Goal: Task Accomplishment & Management: Manage account settings

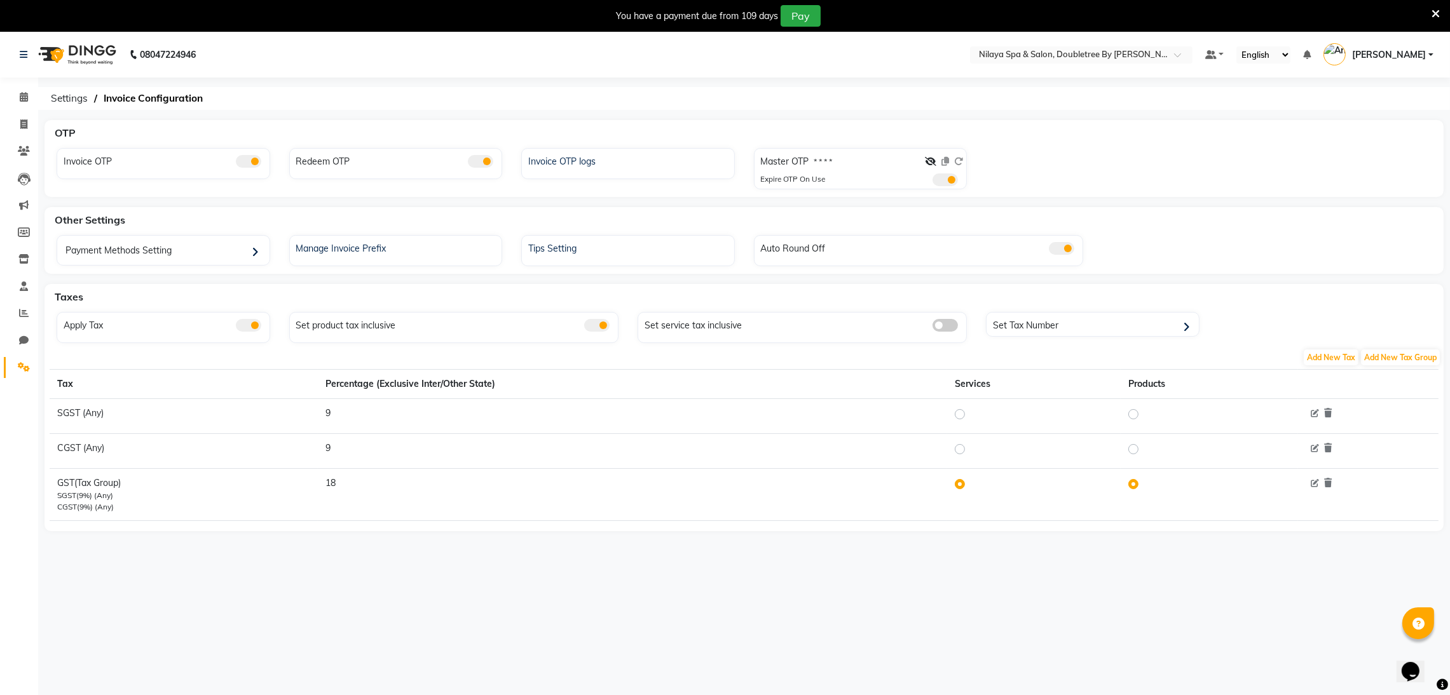
click at [1168, 65] on nav "08047224946 Select Location × Nilaya Spa & Salon, Doubletree By Hilton_agra Def…" at bounding box center [725, 55] width 1450 height 46
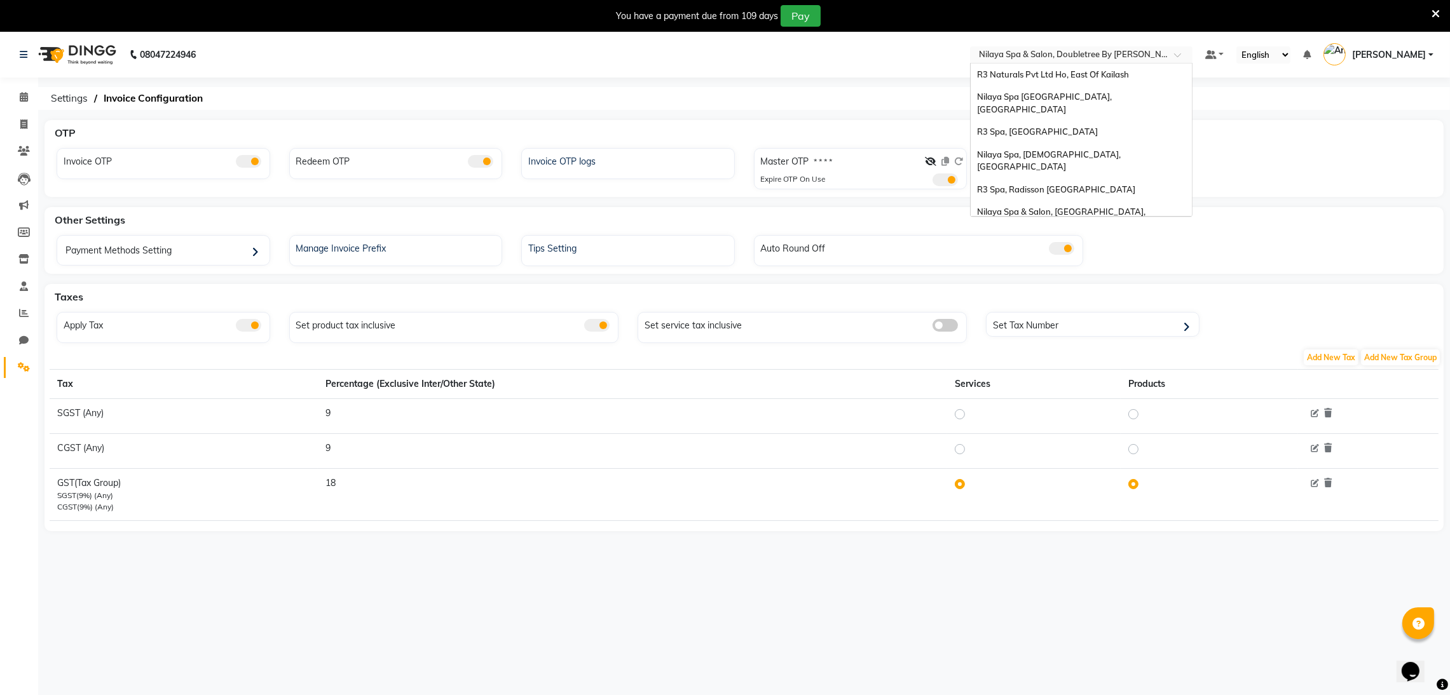
click at [1161, 57] on input "text" at bounding box center [1068, 56] width 184 height 13
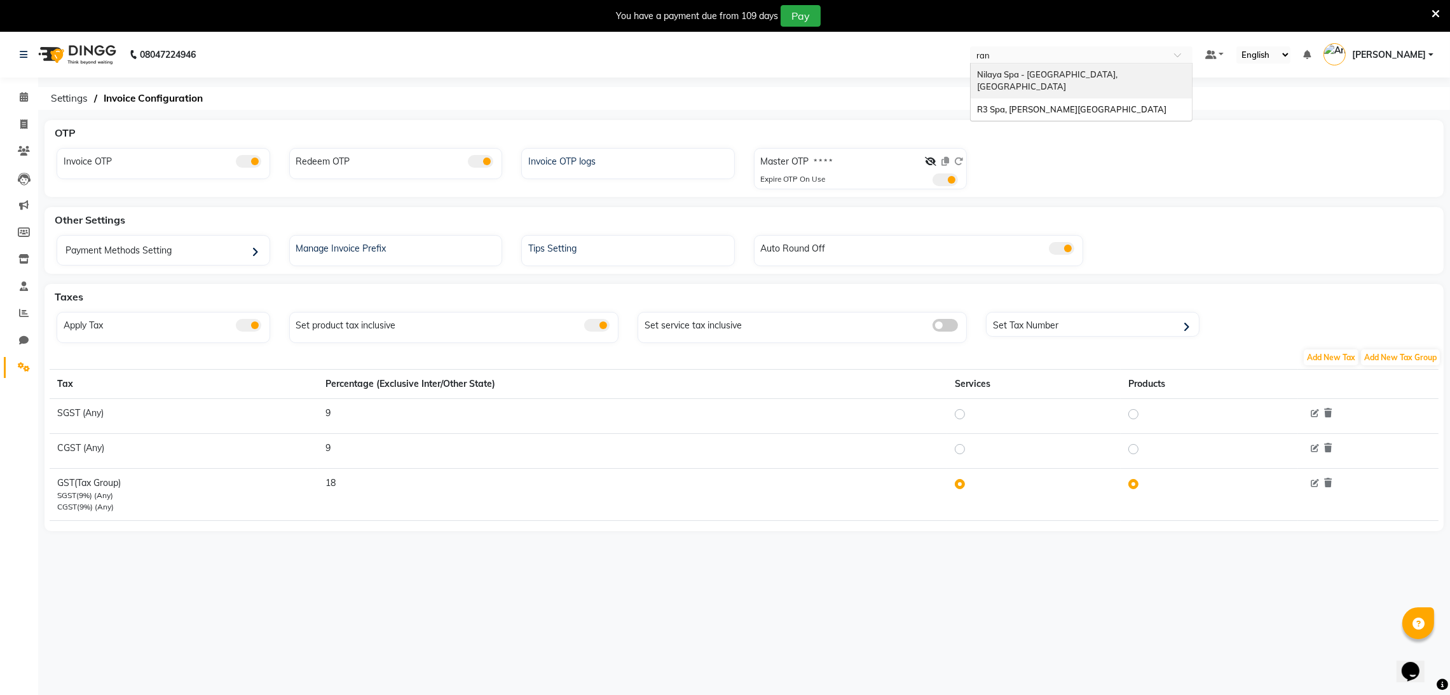
type input "ranc"
click at [1157, 65] on div "Nilaya Spa - [GEOGRAPHIC_DATA], [GEOGRAPHIC_DATA]" at bounding box center [1081, 81] width 221 height 35
drag, startPoint x: 935, startPoint y: 161, endPoint x: 825, endPoint y: 156, distance: 110.1
click at [933, 161] on icon at bounding box center [930, 161] width 11 height 9
click at [828, 156] on label "2822" at bounding box center [823, 161] width 18 height 11
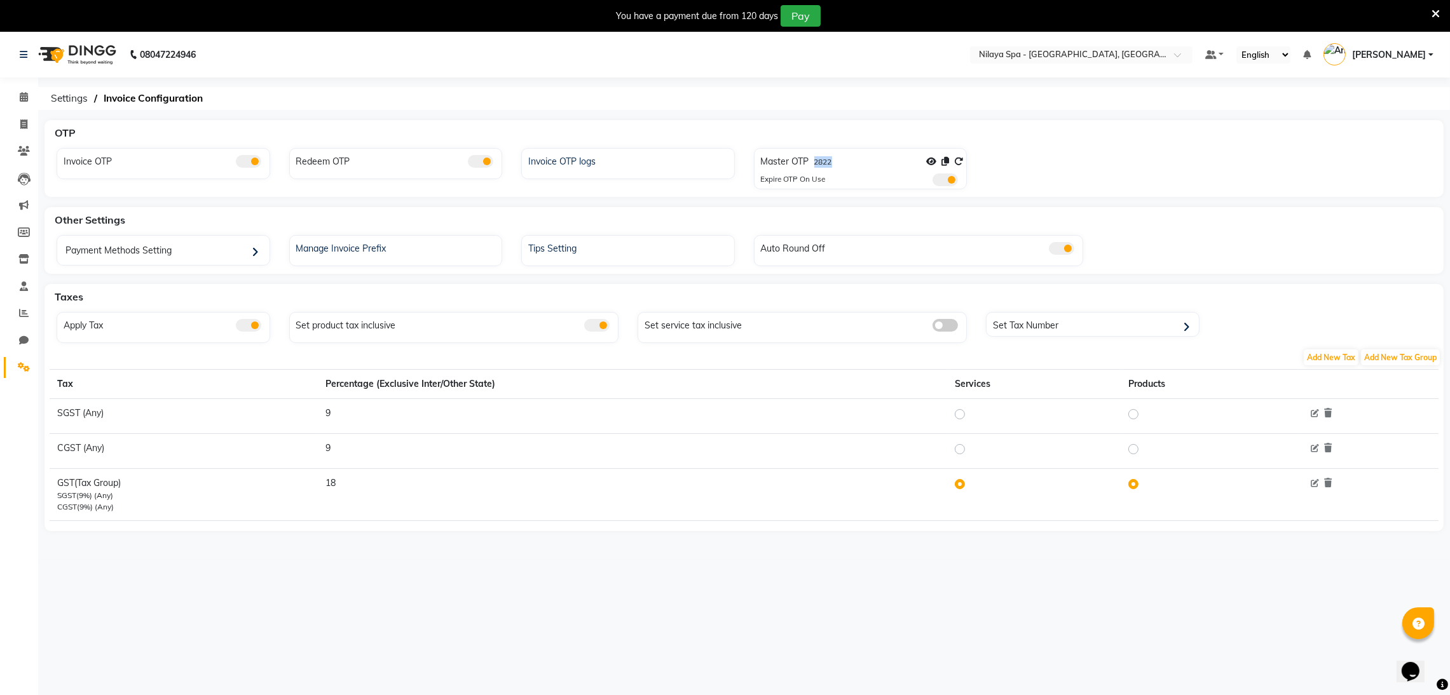
drag, startPoint x: 828, startPoint y: 156, endPoint x: 837, endPoint y: 161, distance: 9.4
click at [831, 158] on label "2822" at bounding box center [823, 161] width 18 height 11
copy label "2822"
click at [955, 163] on icon at bounding box center [958, 161] width 9 height 9
click at [20, 359] on link "Settings" at bounding box center [19, 367] width 31 height 21
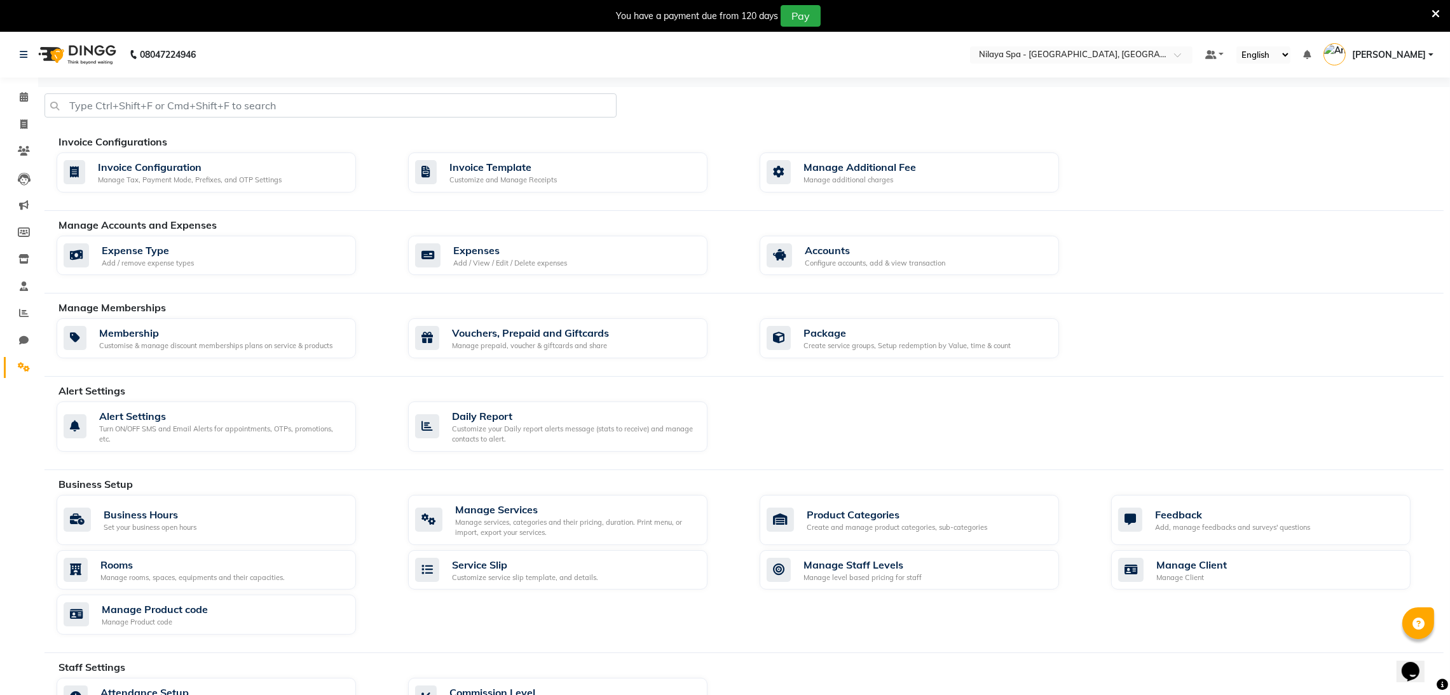
click at [18, 359] on link "Settings" at bounding box center [19, 367] width 31 height 21
click at [17, 359] on link "Settings" at bounding box center [19, 367] width 31 height 21
click at [22, 90] on span at bounding box center [24, 97] width 22 height 15
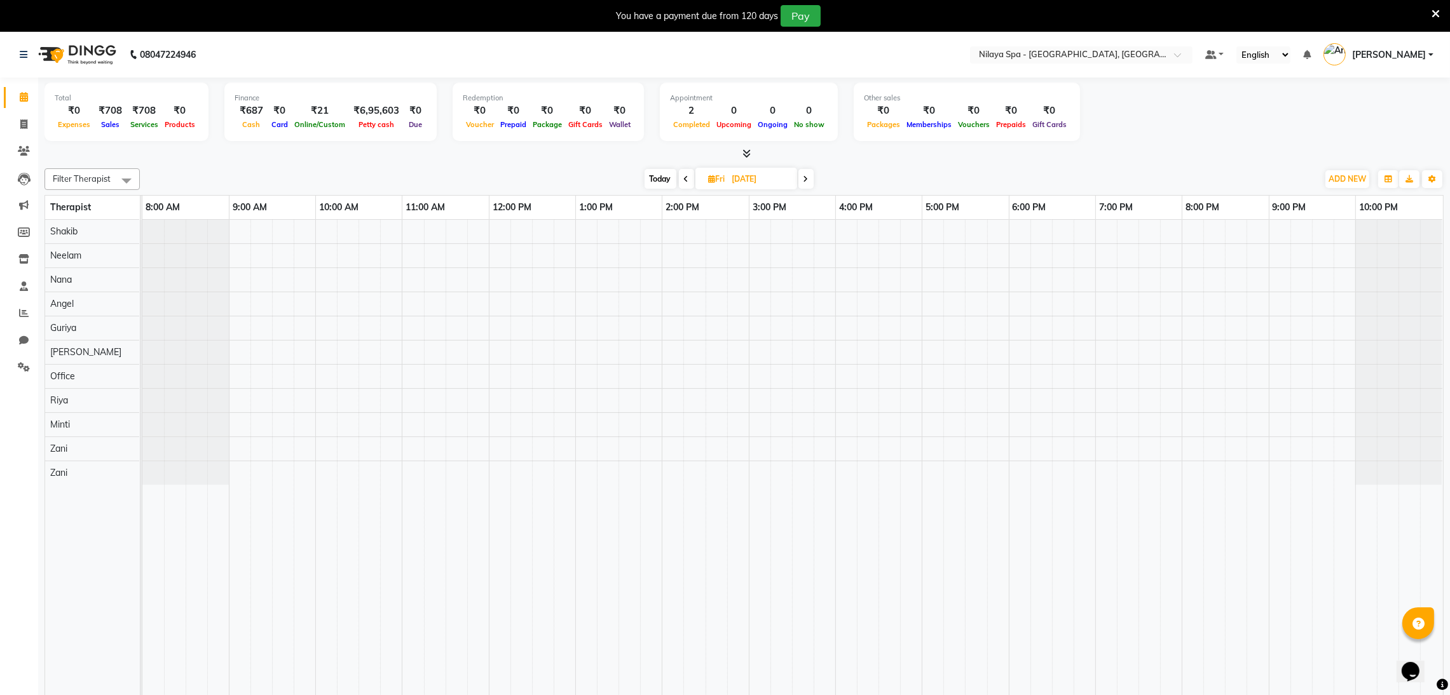
click at [658, 185] on span "Today" at bounding box center [661, 179] width 32 height 20
type input "02-09-2025"
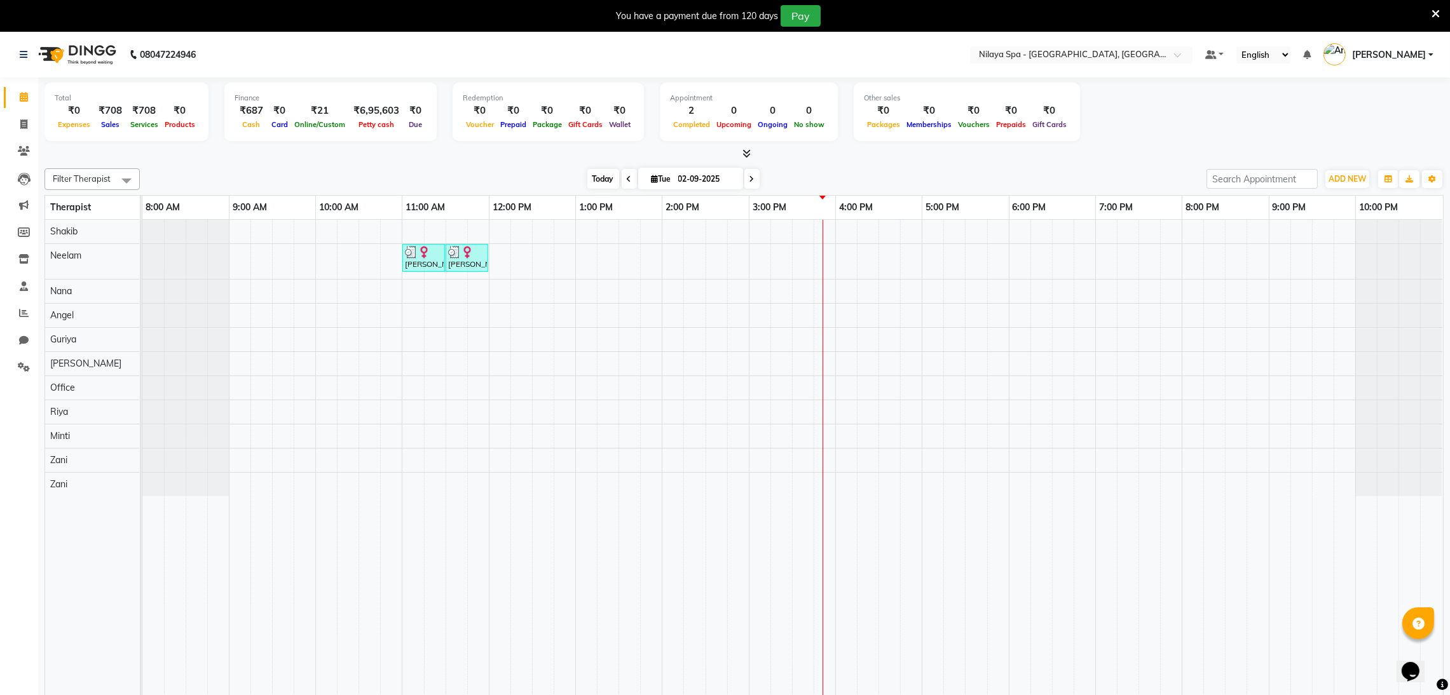
click at [597, 177] on span "Today" at bounding box center [603, 179] width 32 height 20
drag, startPoint x: 1055, startPoint y: 82, endPoint x: 1057, endPoint y: 57, distance: 25.5
click at [1055, 71] on app-home "08047224946 Select Location × Nilaya Spa - Radisson Blu Hotel, Ranchi Default P…" at bounding box center [725, 375] width 1450 height 686
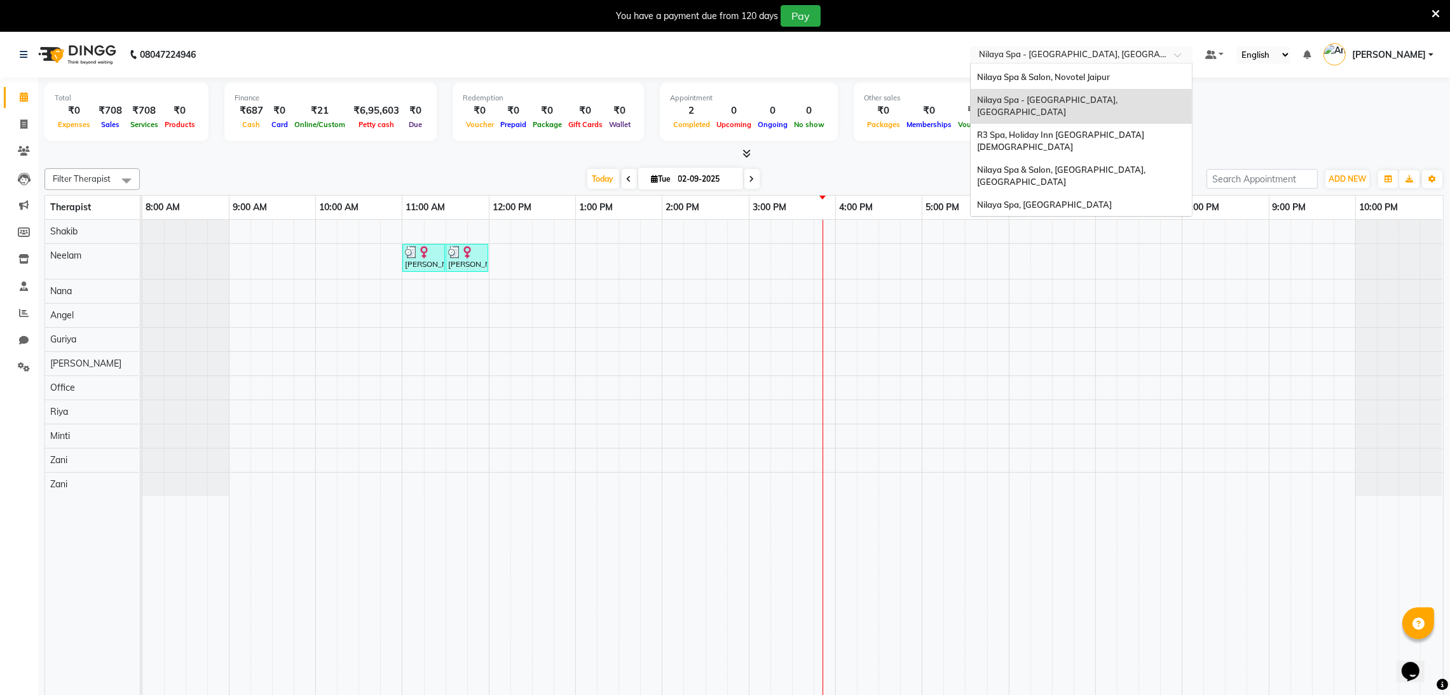
click at [1057, 57] on input "text" at bounding box center [1068, 56] width 184 height 13
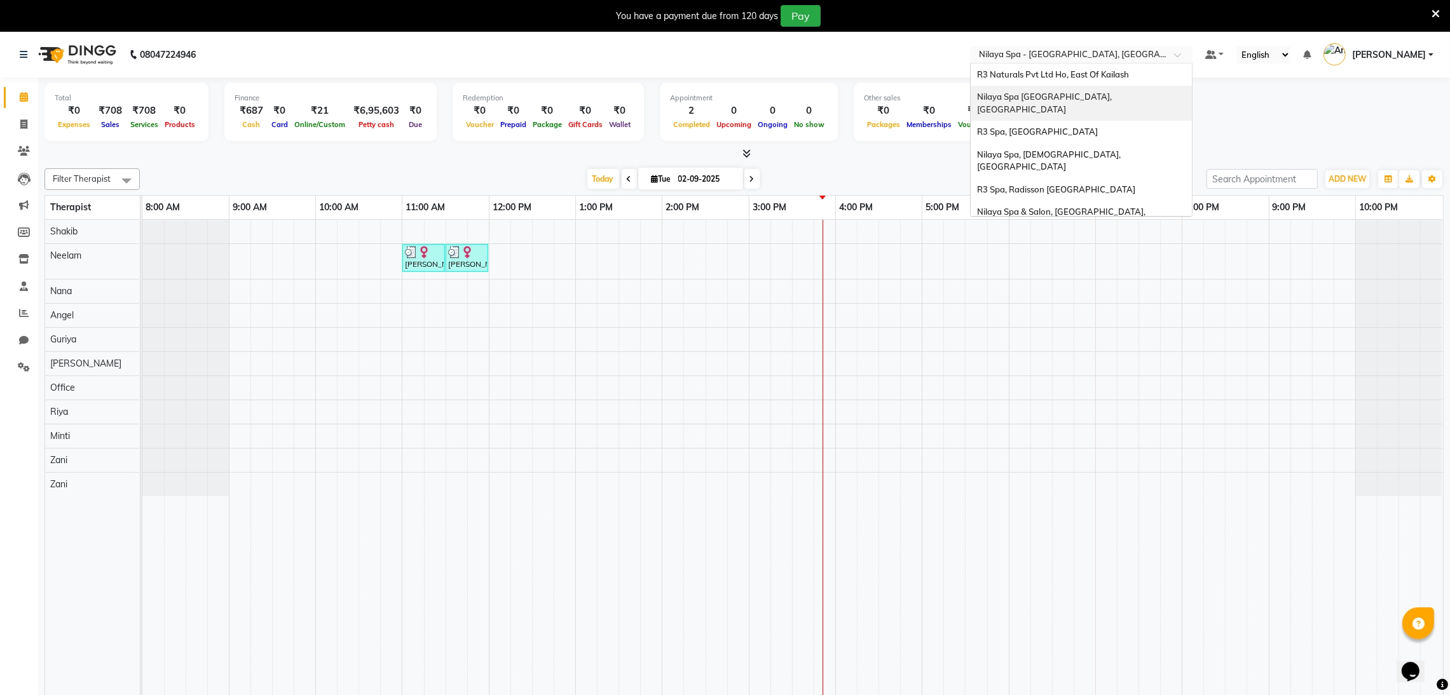
drag, startPoint x: 1034, startPoint y: 83, endPoint x: 1055, endPoint y: 78, distance: 21.6
click at [1055, 78] on div "R3 Naturals Pvt Ltd Ho, East Of Kailash" at bounding box center [1081, 75] width 221 height 23
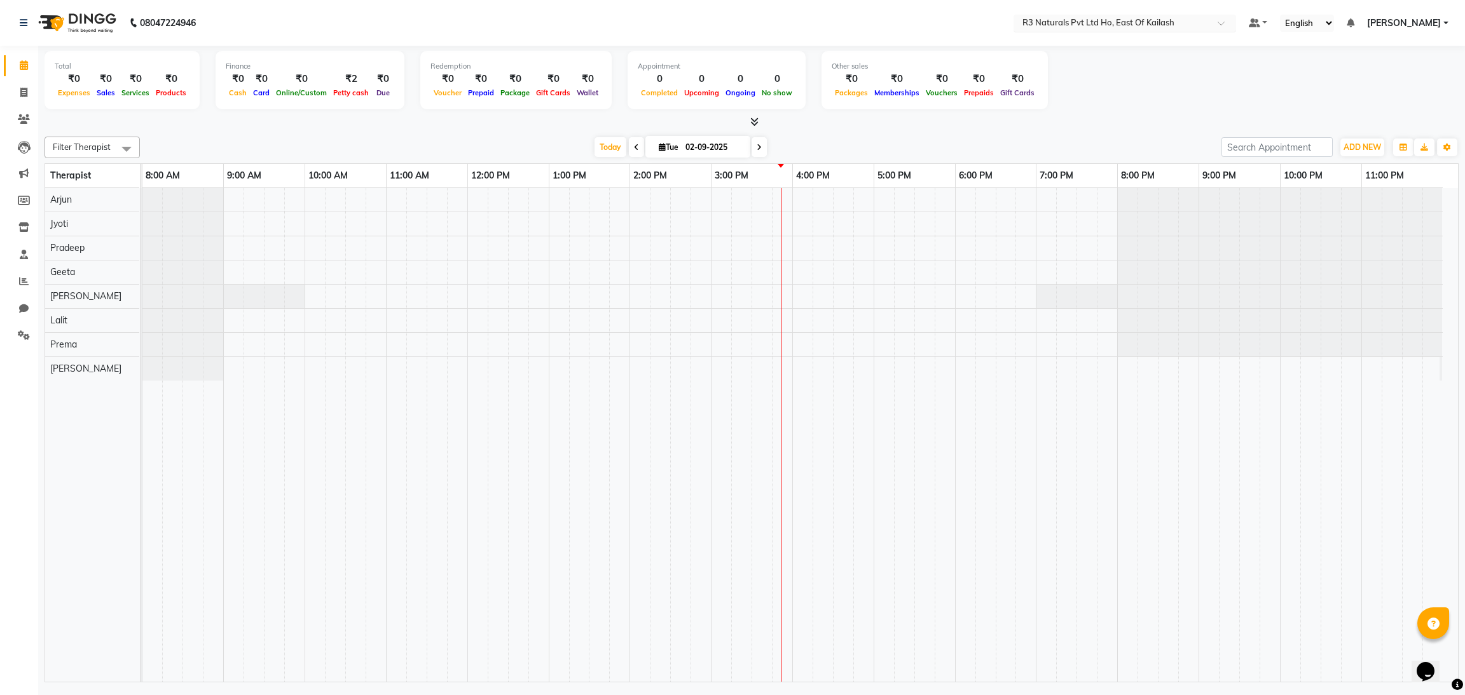
click at [1117, 29] on input "text" at bounding box center [1112, 24] width 184 height 13
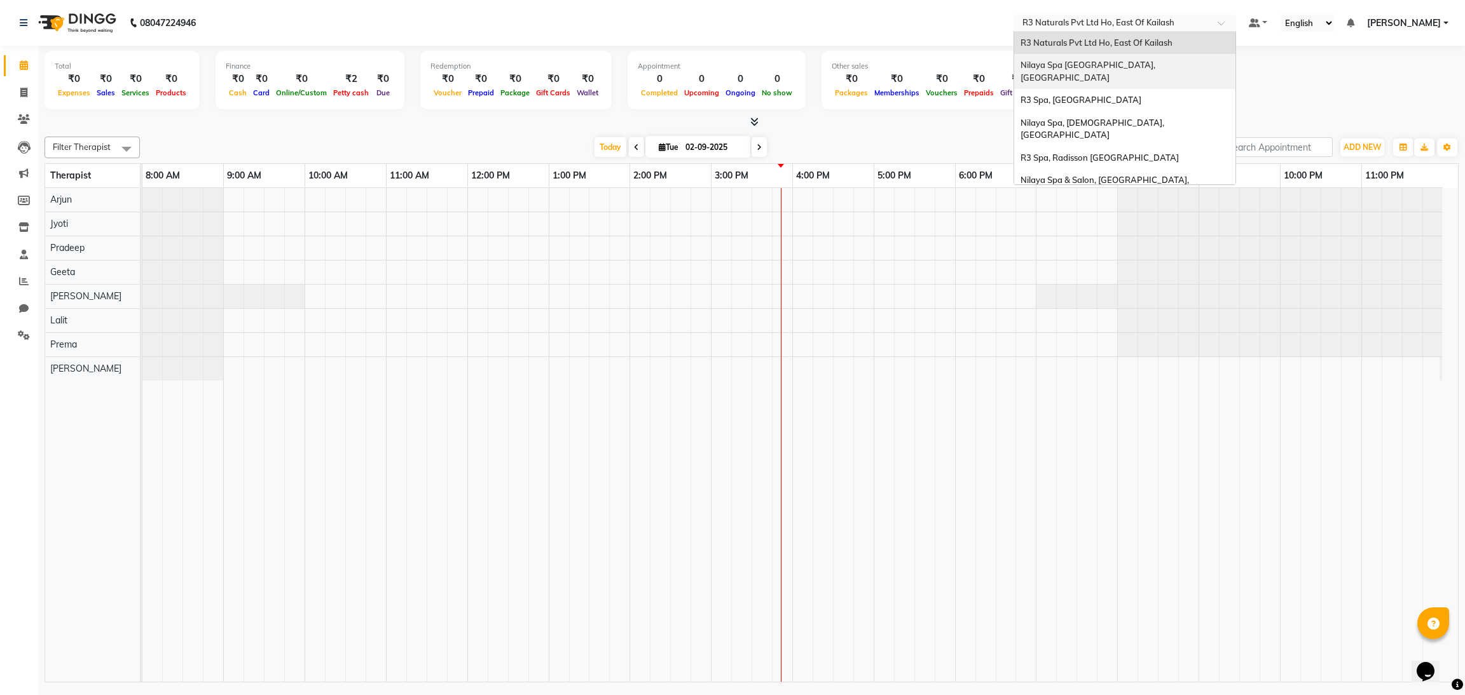
click at [1110, 68] on span "Nilaya Spa [GEOGRAPHIC_DATA], [GEOGRAPHIC_DATA]" at bounding box center [1088, 71] width 137 height 23
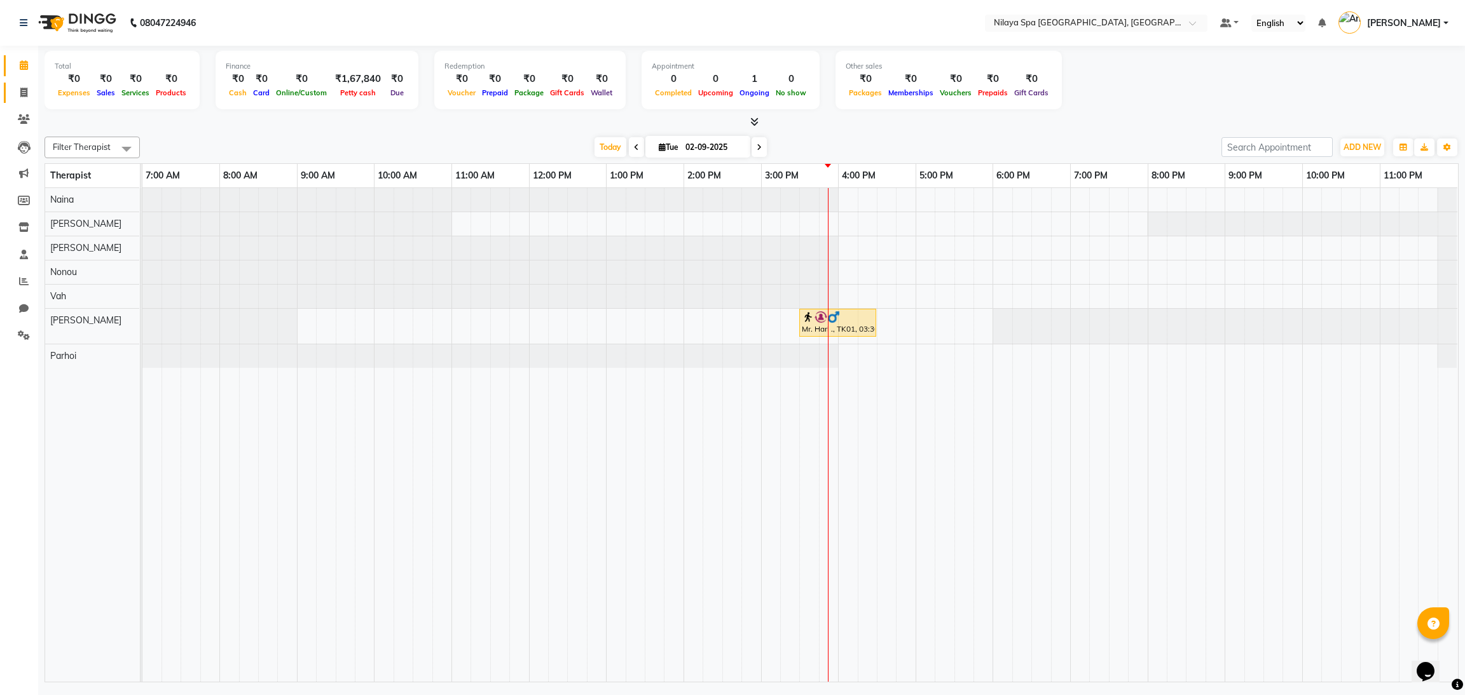
click at [26, 92] on icon at bounding box center [23, 93] width 7 height 10
select select "service"
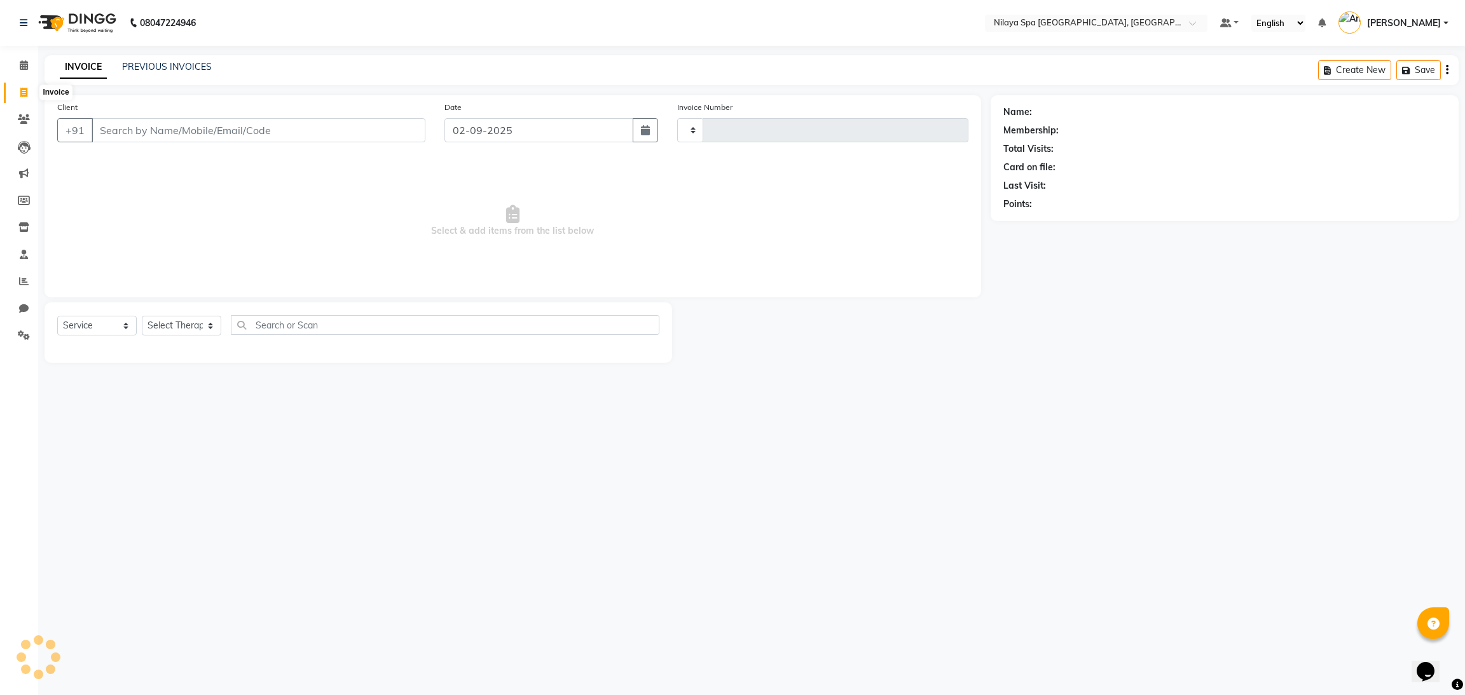
type input "1463"
select select "7950"
click at [28, 109] on link "Clients" at bounding box center [19, 119] width 31 height 21
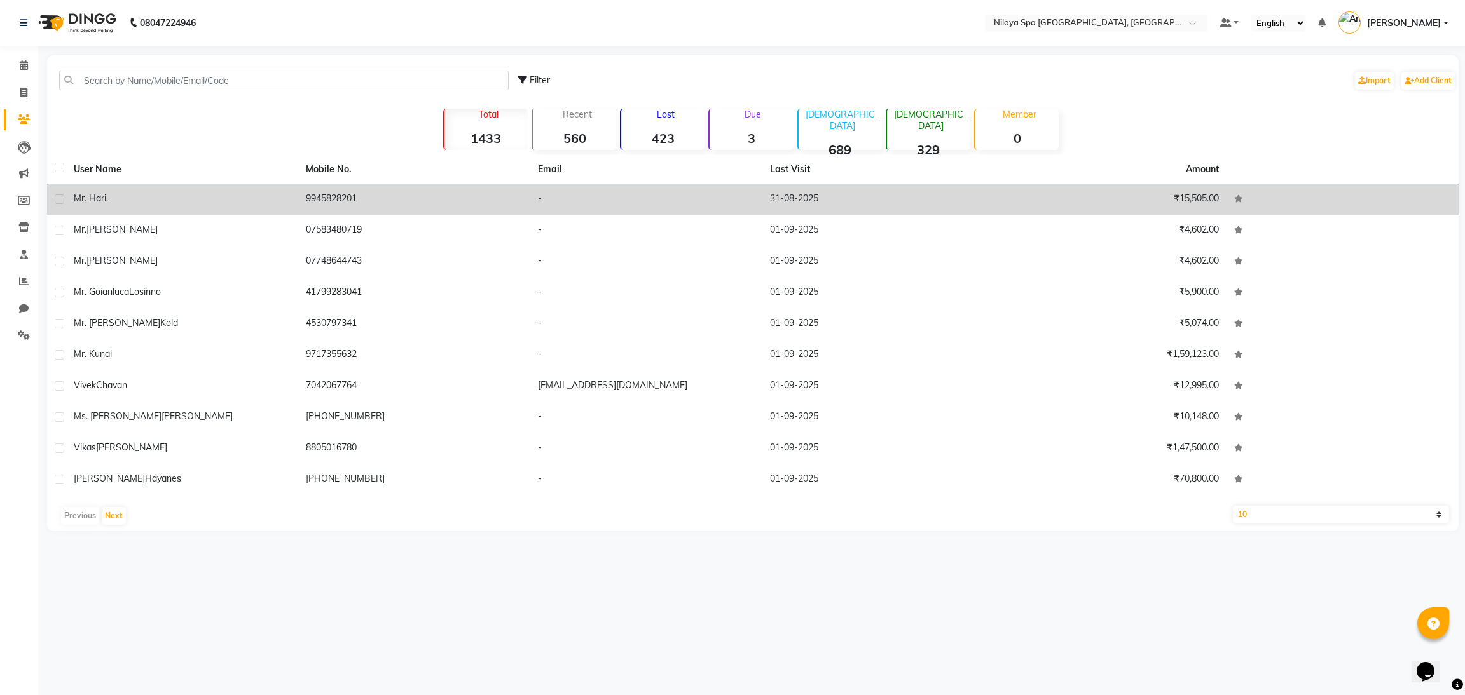
drag, startPoint x: 593, startPoint y: 241, endPoint x: 613, endPoint y: 210, distance: 36.7
click at [613, 210] on tbody "Mr. Hari . 9945828201 - 31-08-2025 ₹15,505.00 Mr. Matthew smees 07583480719 - 0…" at bounding box center [752, 339] width 1411 height 311
click at [616, 208] on td "-" at bounding box center [646, 199] width 232 height 31
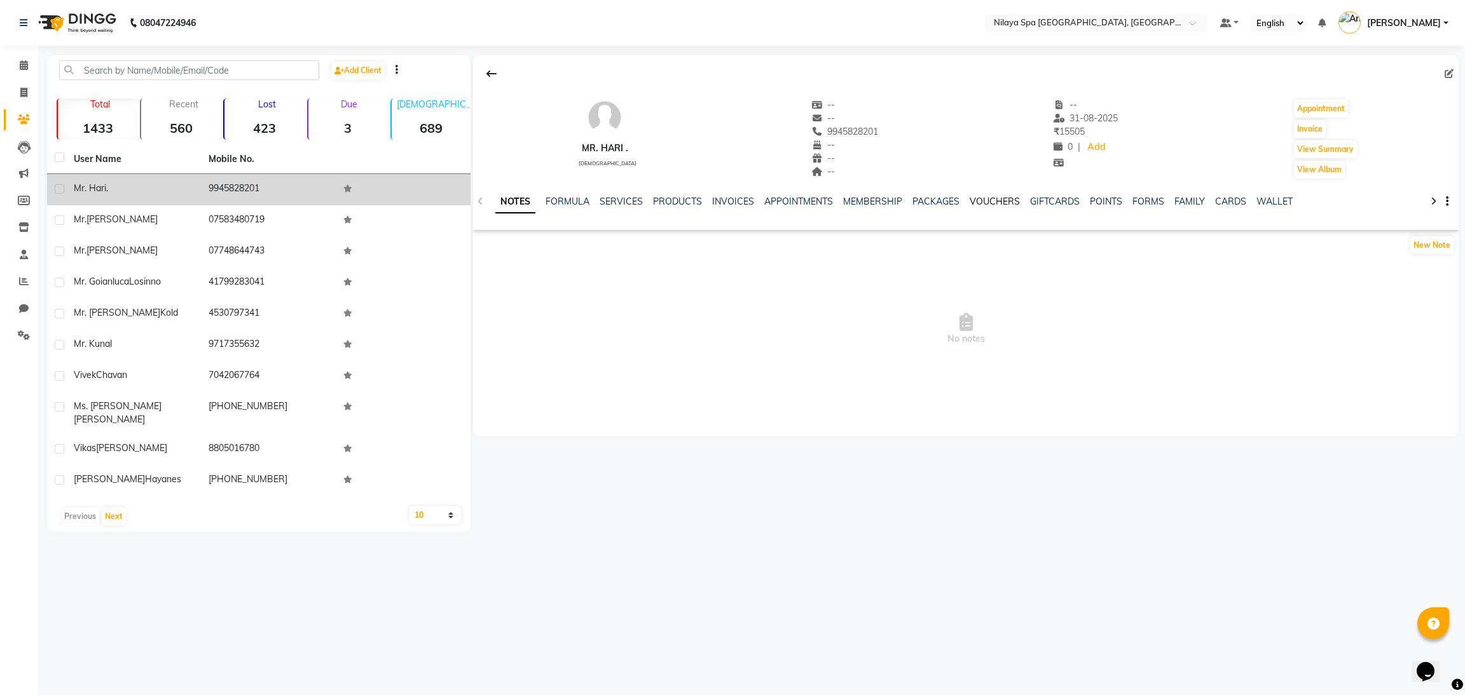
click at [990, 203] on link "VOUCHERS" at bounding box center [994, 201] width 50 height 11
drag, startPoint x: 1081, startPoint y: 200, endPoint x: 1024, endPoint y: 222, distance: 61.4
click at [1081, 200] on link "FORMS" at bounding box center [1076, 201] width 32 height 11
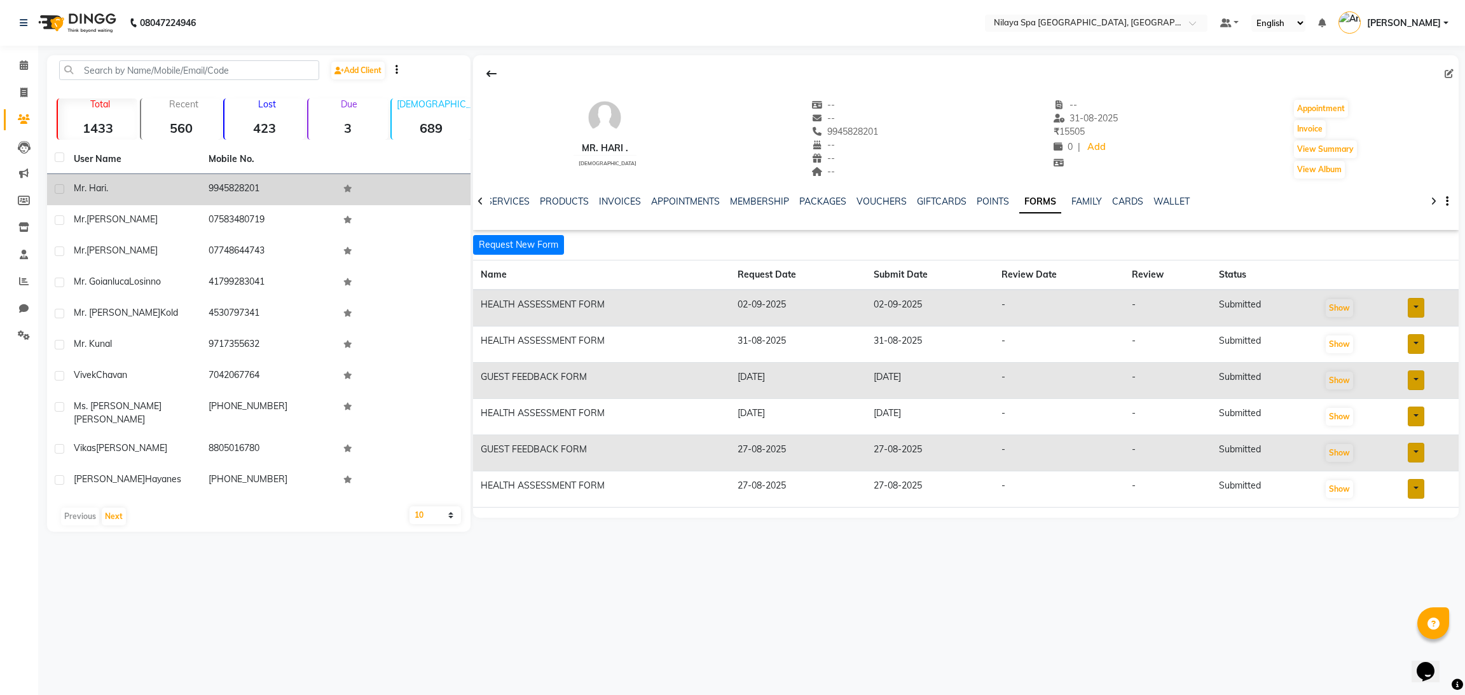
click at [1379, 306] on td "Show" at bounding box center [1357, 308] width 83 height 37
click at [1344, 306] on button "Show" at bounding box center [1338, 308] width 27 height 18
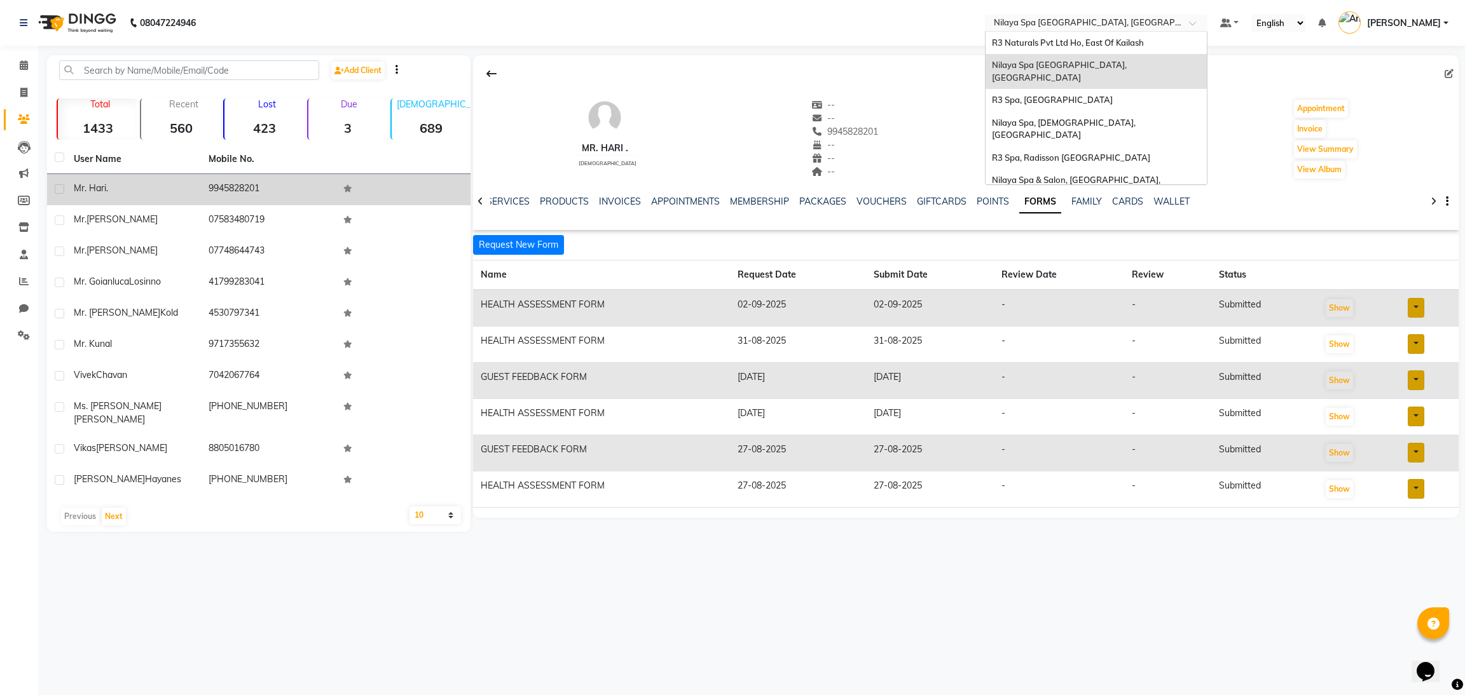
click at [1071, 27] on input "text" at bounding box center [1083, 24] width 184 height 13
click at [1069, 95] on span "R3 Spa, [GEOGRAPHIC_DATA]" at bounding box center [1052, 100] width 121 height 10
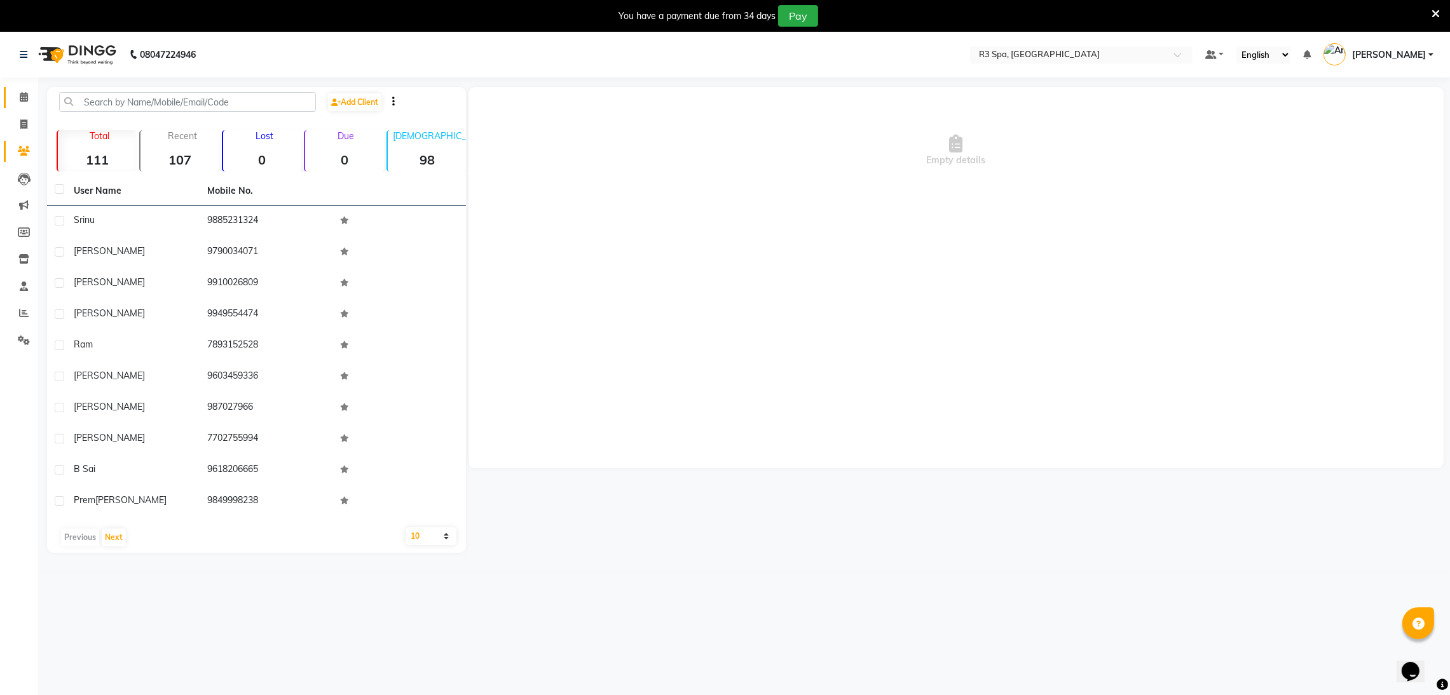
click at [10, 88] on link "Calendar" at bounding box center [19, 97] width 31 height 21
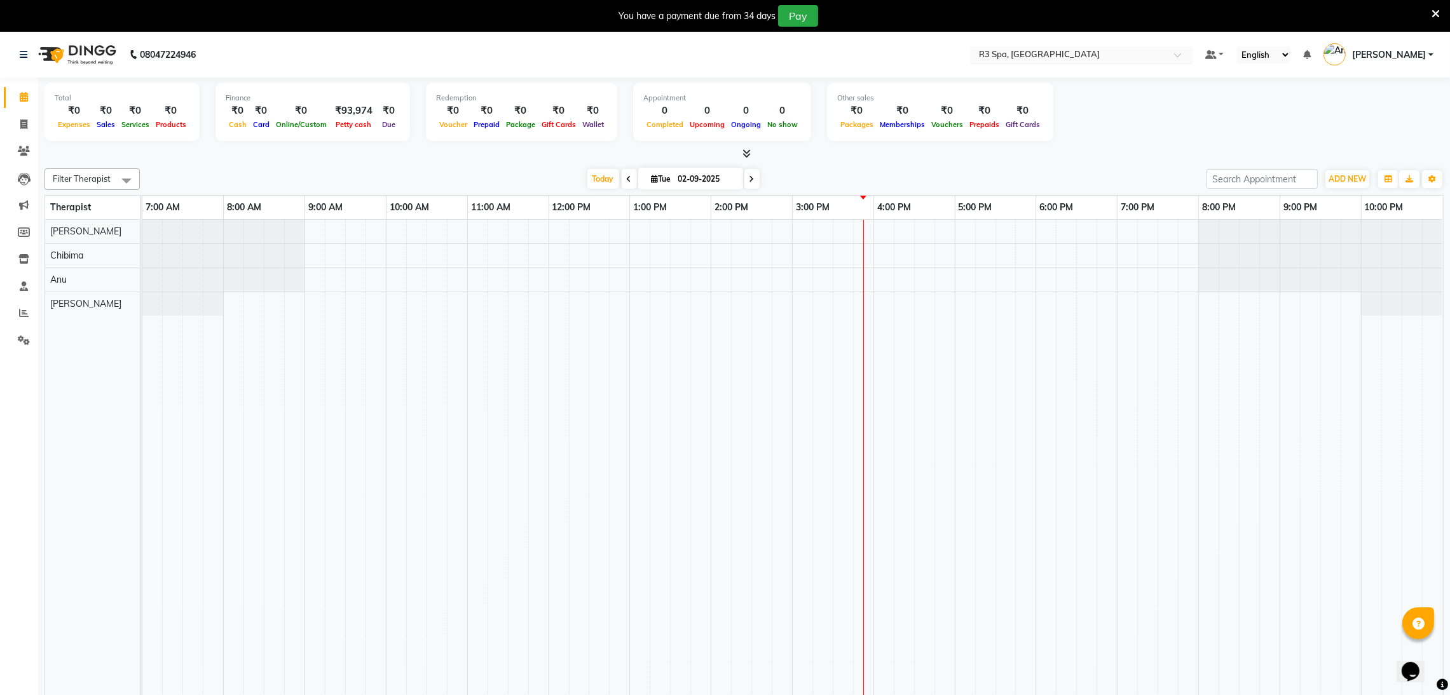
click at [1063, 60] on input "text" at bounding box center [1068, 56] width 184 height 13
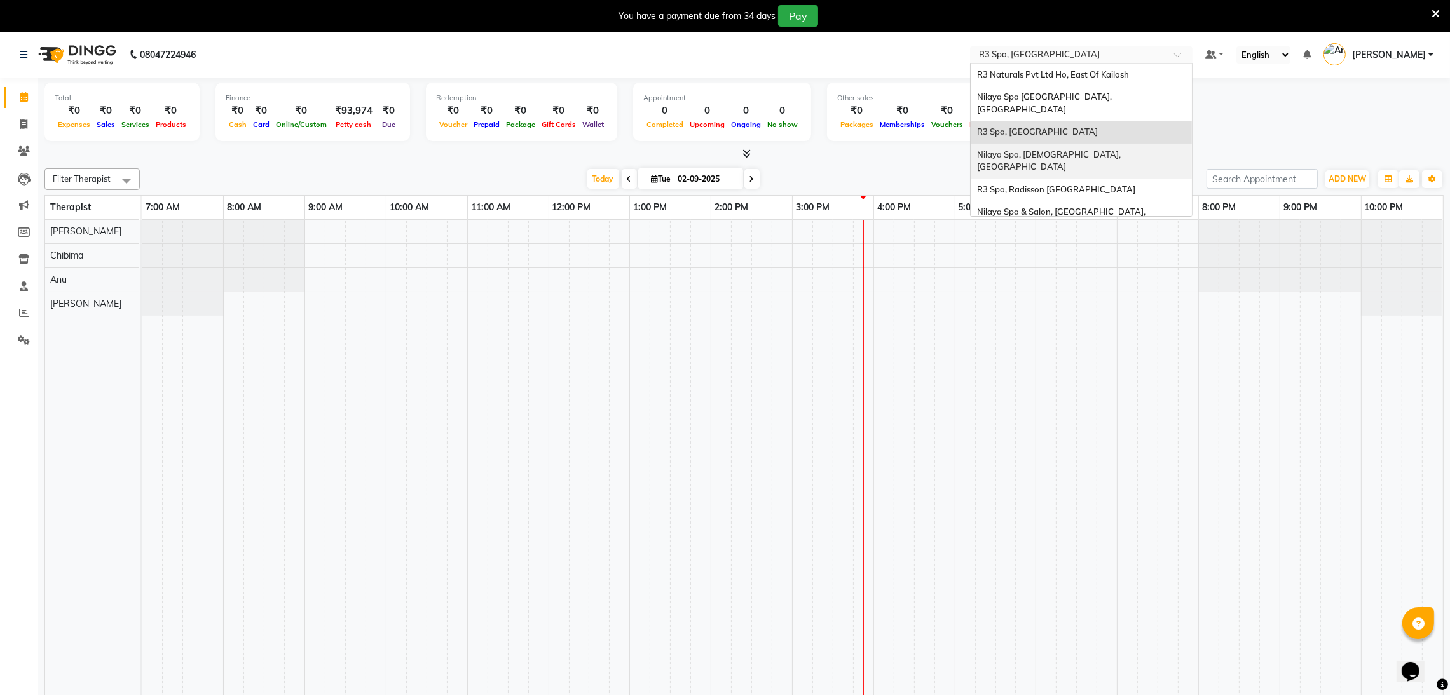
click at [1072, 149] on span "Nilaya Spa, [DEMOGRAPHIC_DATA], [GEOGRAPHIC_DATA]" at bounding box center [1050, 160] width 146 height 23
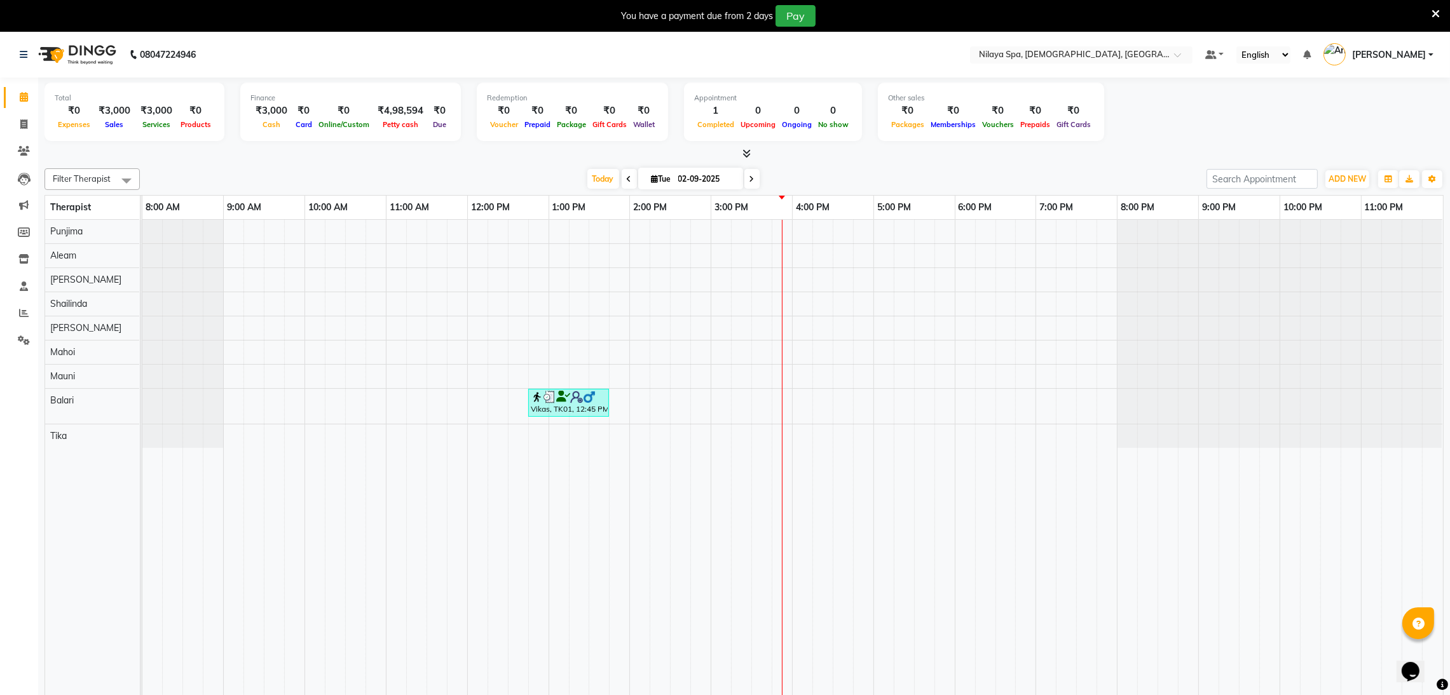
click at [17, 139] on li "Clients" at bounding box center [19, 151] width 38 height 27
click at [22, 145] on span at bounding box center [24, 151] width 22 height 15
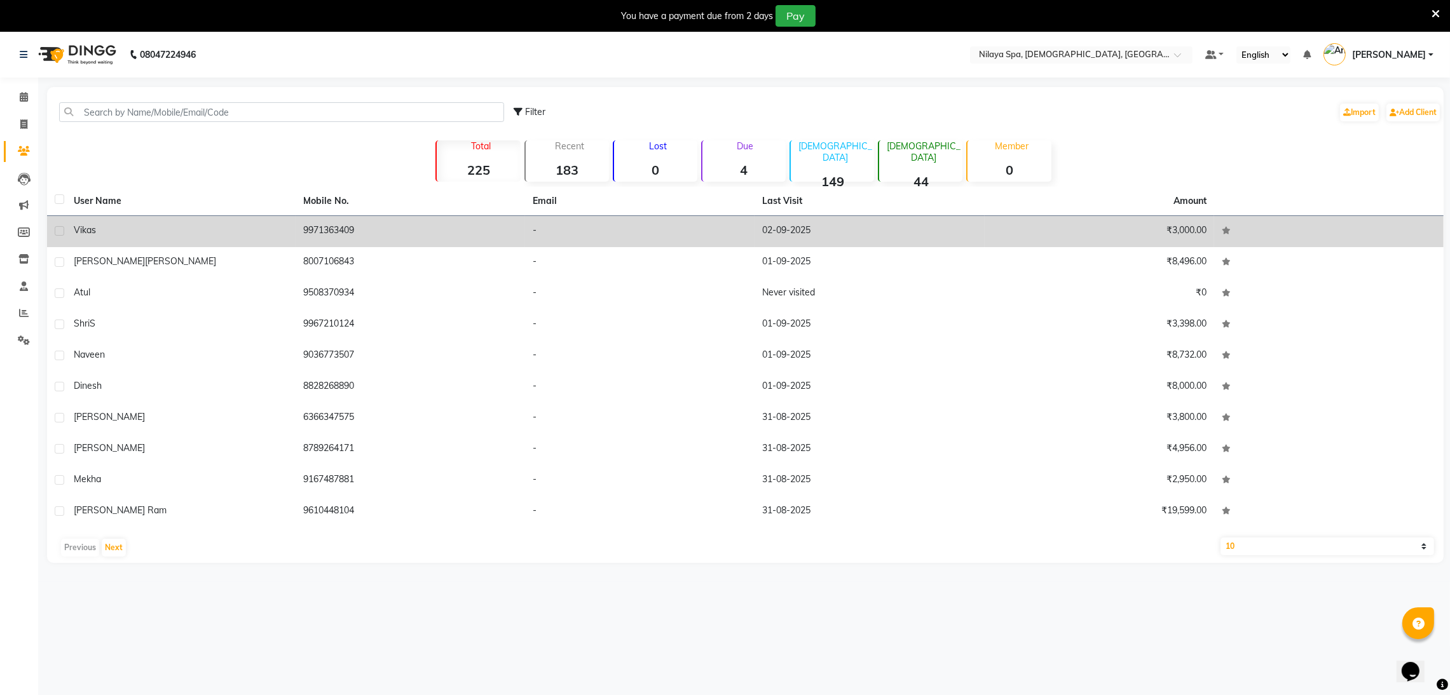
drag, startPoint x: 275, startPoint y: 215, endPoint x: 284, endPoint y: 222, distance: 11.7
click at [276, 215] on table "User Name Mobile No. Email Last Visit Amount Vikas 9971363409 - 02-09-2025 ₹3,0…" at bounding box center [745, 357] width 1397 height 341
click at [285, 222] on td "Vikas" at bounding box center [180, 231] width 229 height 31
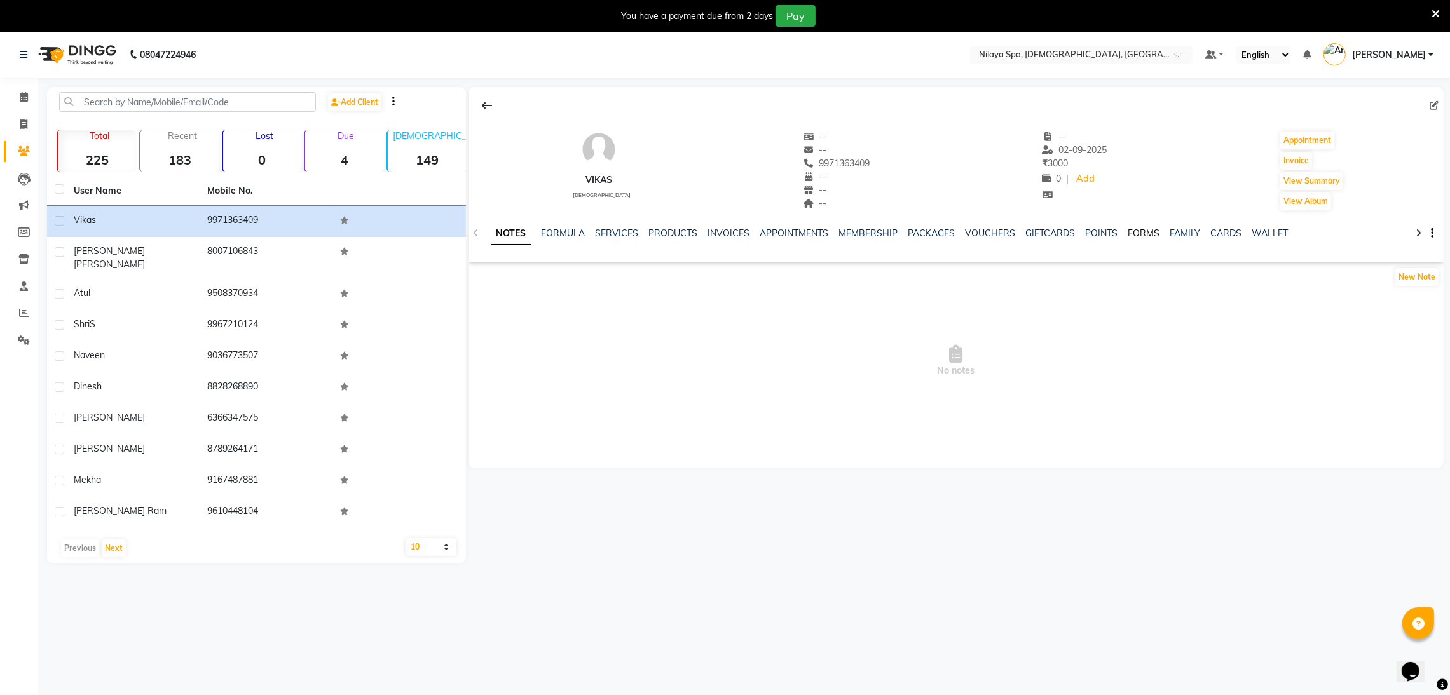
drag, startPoint x: 1137, startPoint y: 245, endPoint x: 1137, endPoint y: 233, distance: 12.1
click at [1137, 235] on div "NOTES FORMULA SERVICES PRODUCTS INVOICES APPOINTMENTS MEMBERSHIP PACKAGES VOUCH…" at bounding box center [941, 239] width 900 height 24
click at [1137, 228] on link "FORMS" at bounding box center [1144, 233] width 32 height 11
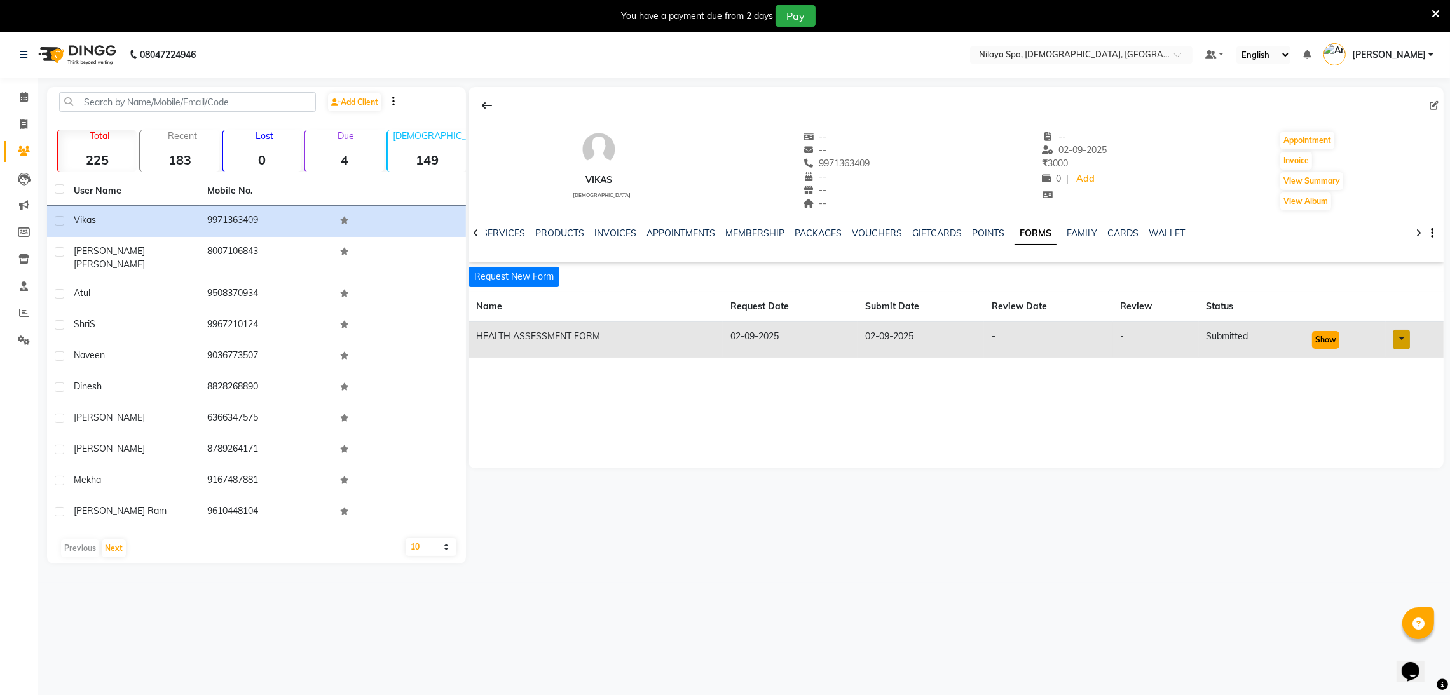
click at [1334, 338] on button "Show" at bounding box center [1325, 340] width 27 height 18
click at [1081, 59] on input "text" at bounding box center [1068, 56] width 184 height 13
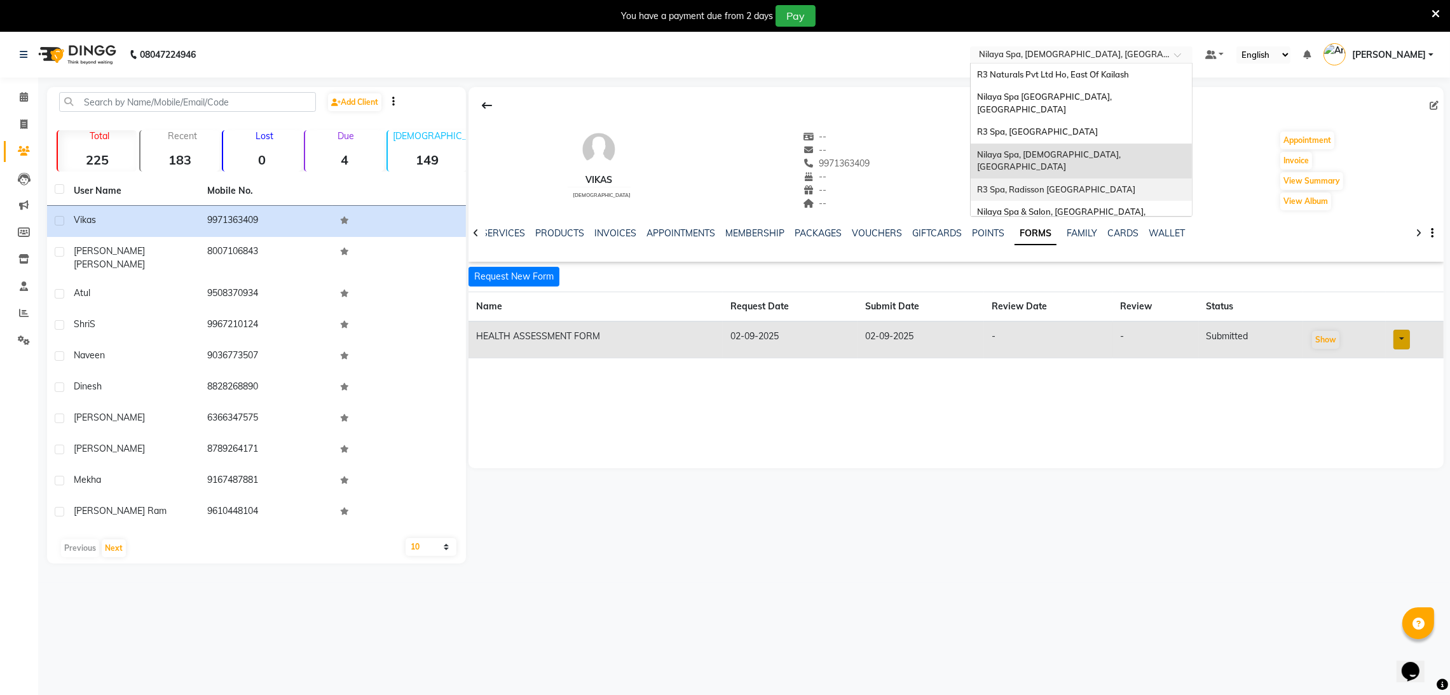
click at [1099, 184] on span "R3 Spa, Radisson [GEOGRAPHIC_DATA]" at bounding box center [1056, 189] width 158 height 10
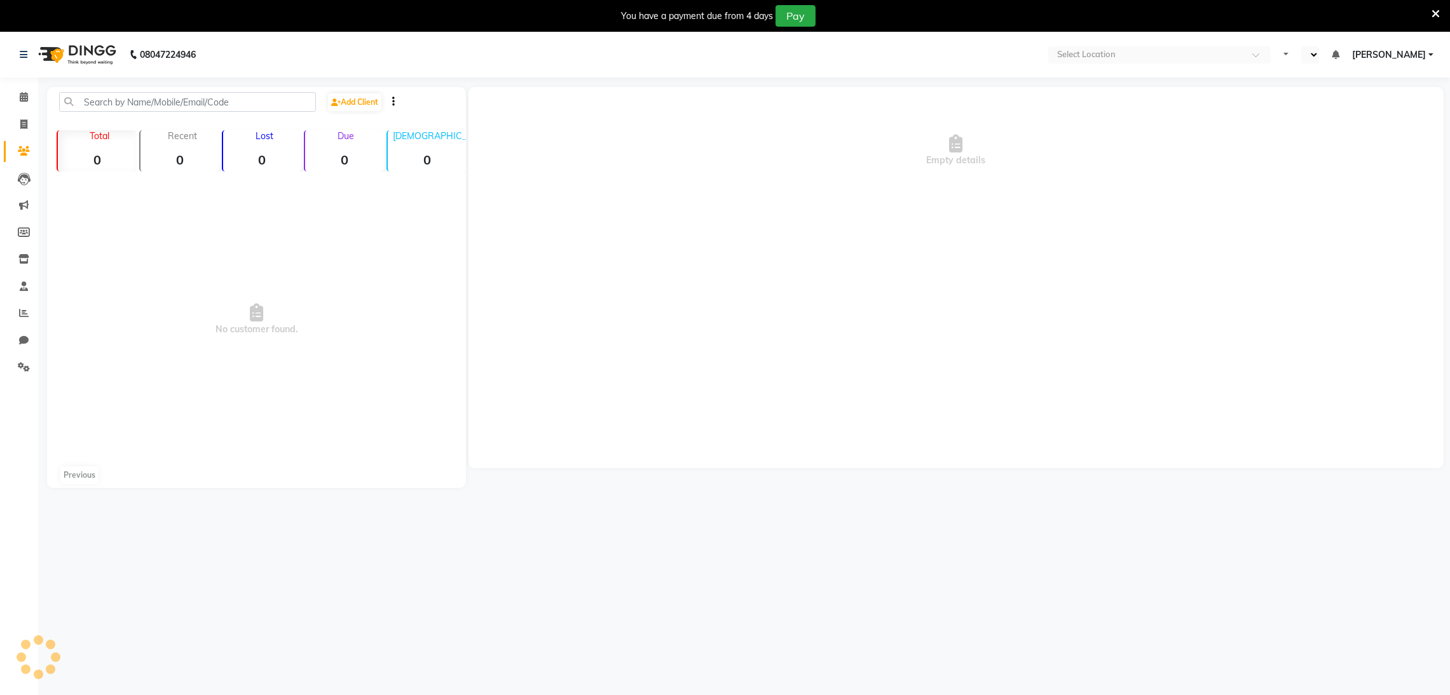
select select "en"
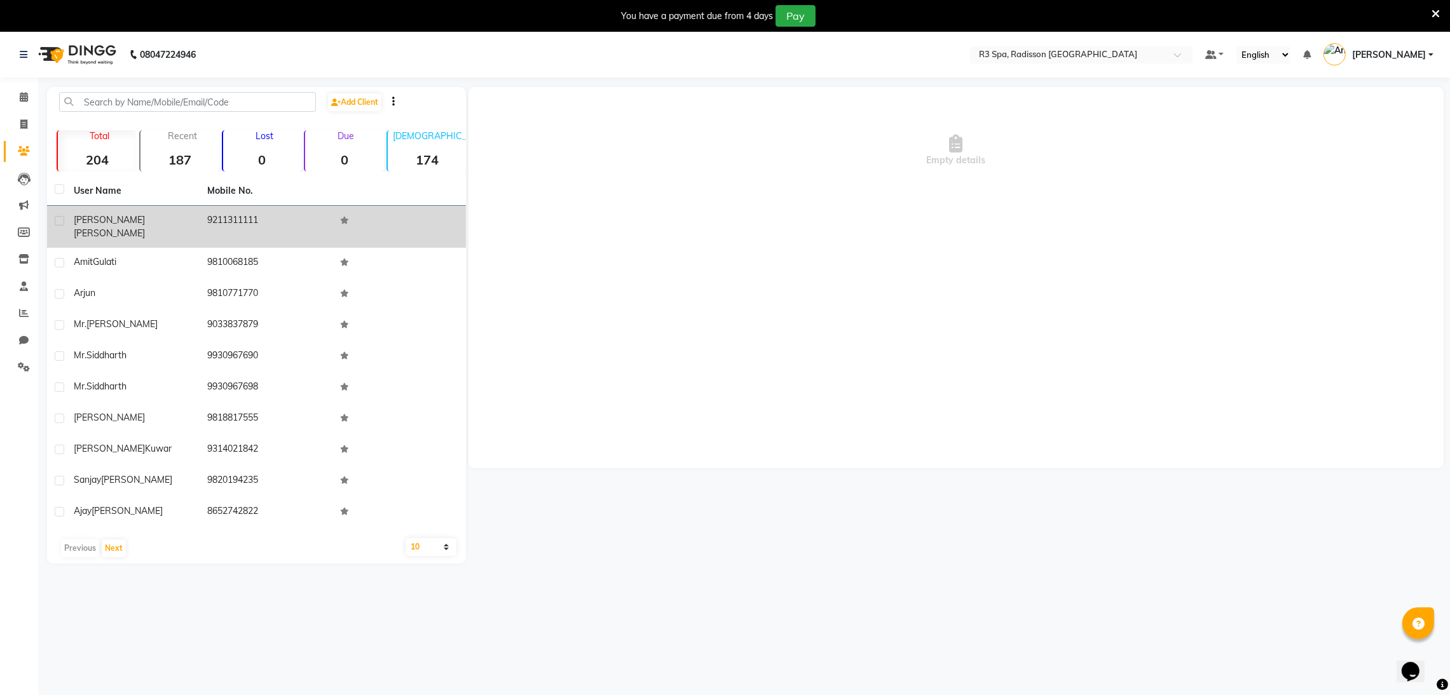
click at [196, 226] on td "[PERSON_NAME]" at bounding box center [132, 227] width 133 height 42
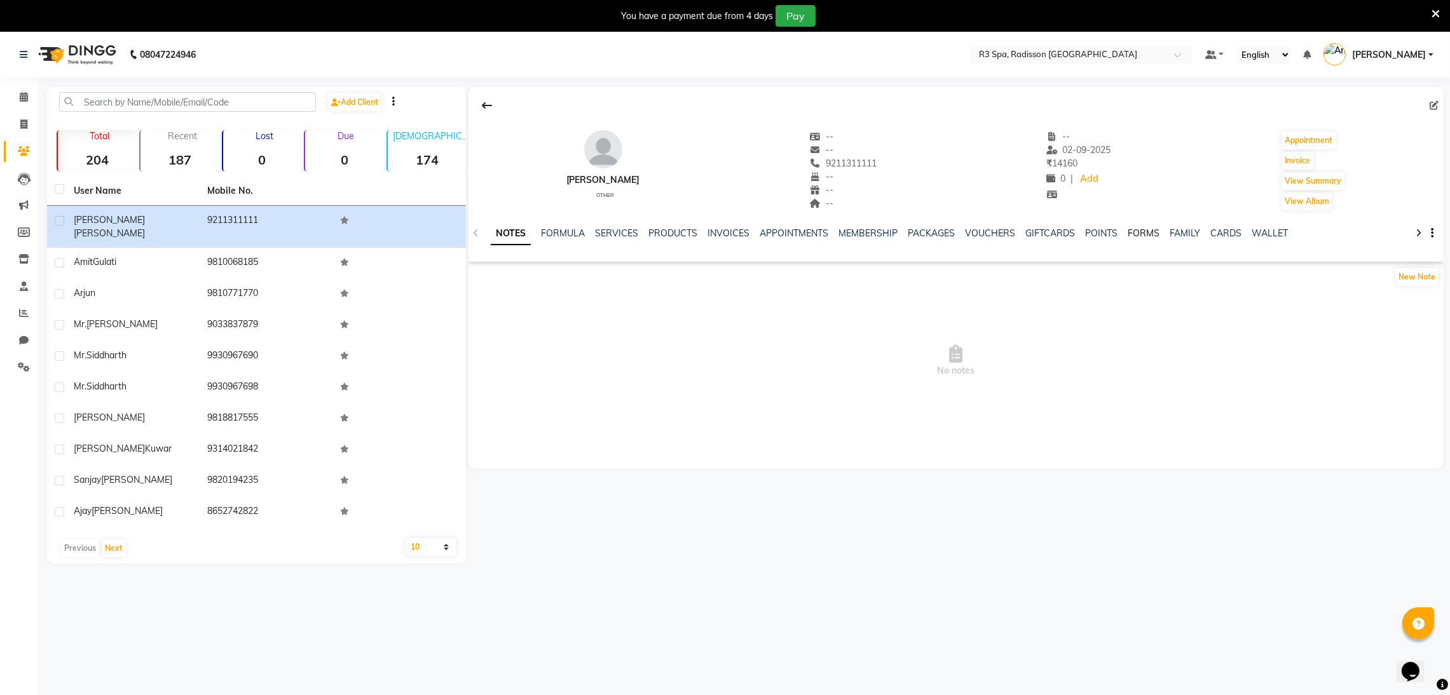
click at [1128, 234] on link "FORMS" at bounding box center [1144, 233] width 32 height 11
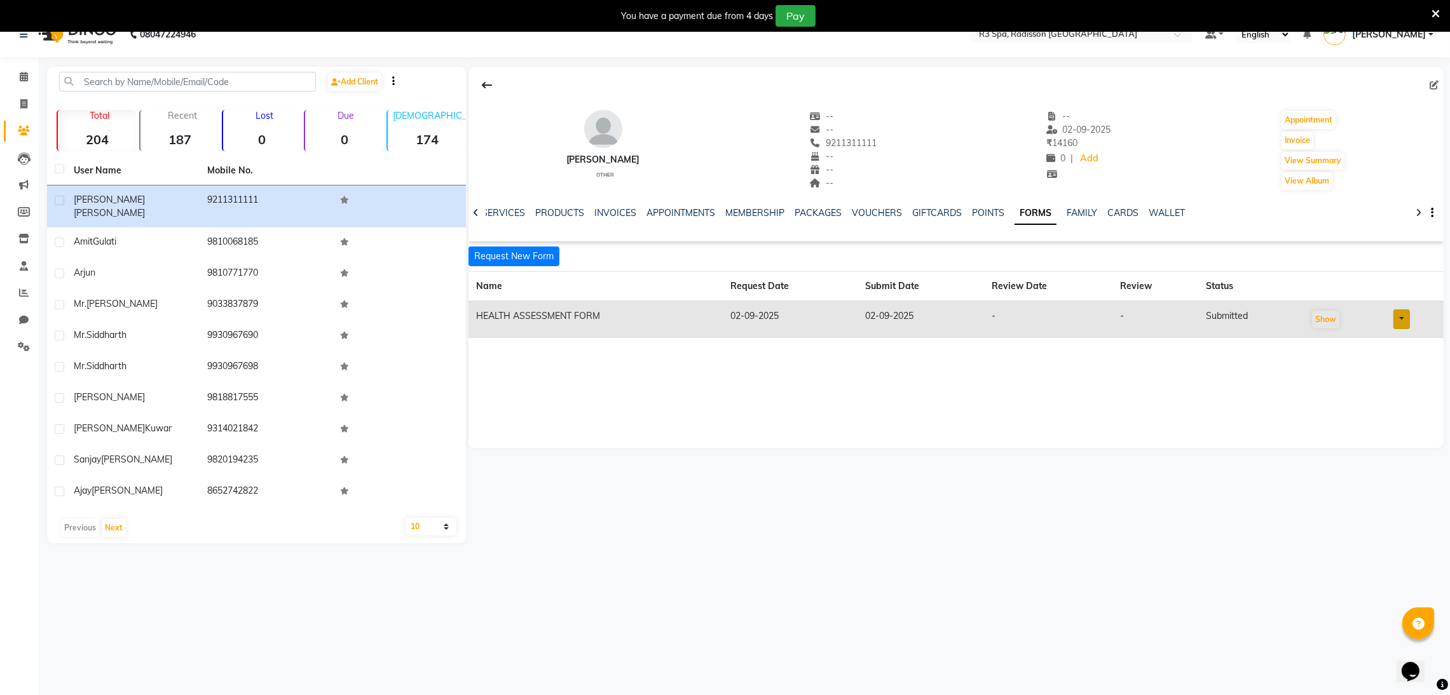
scroll to position [32, 0]
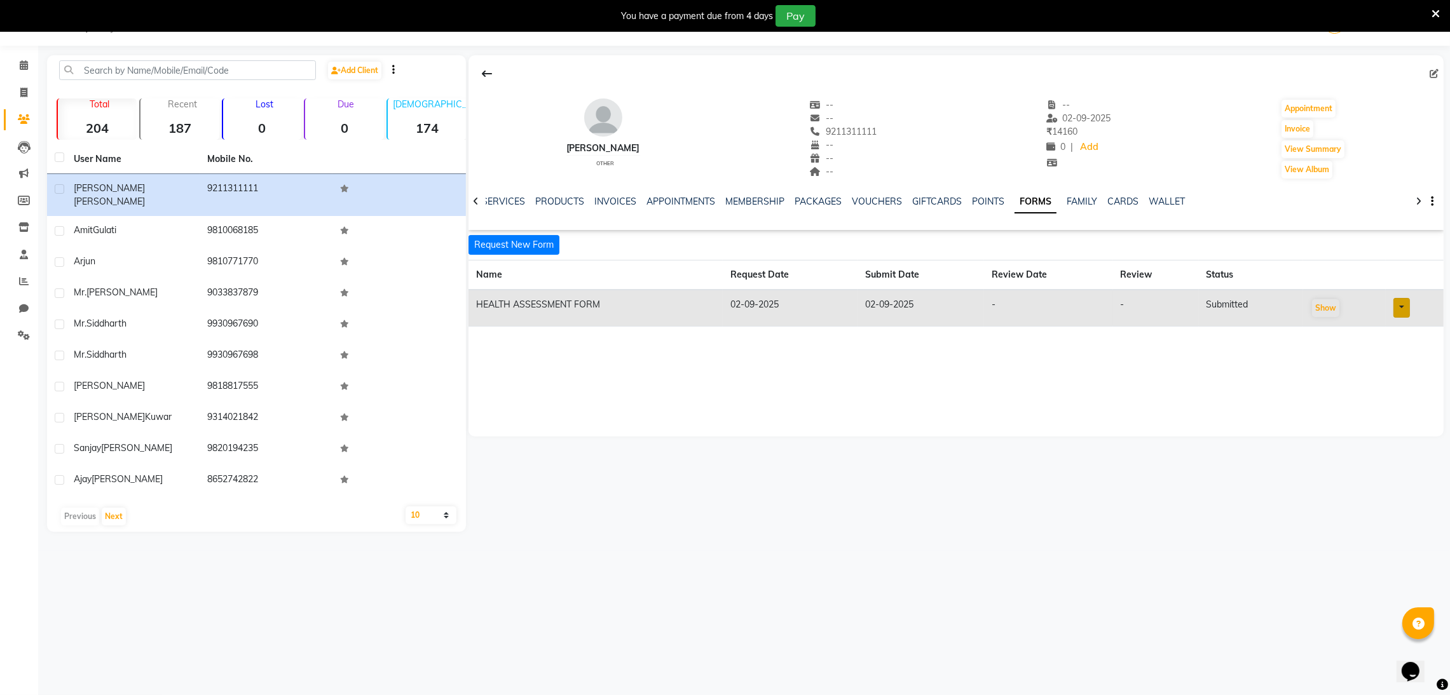
click at [1360, 313] on td "Show" at bounding box center [1344, 308] width 83 height 37
click at [1318, 315] on button "Show" at bounding box center [1325, 308] width 27 height 18
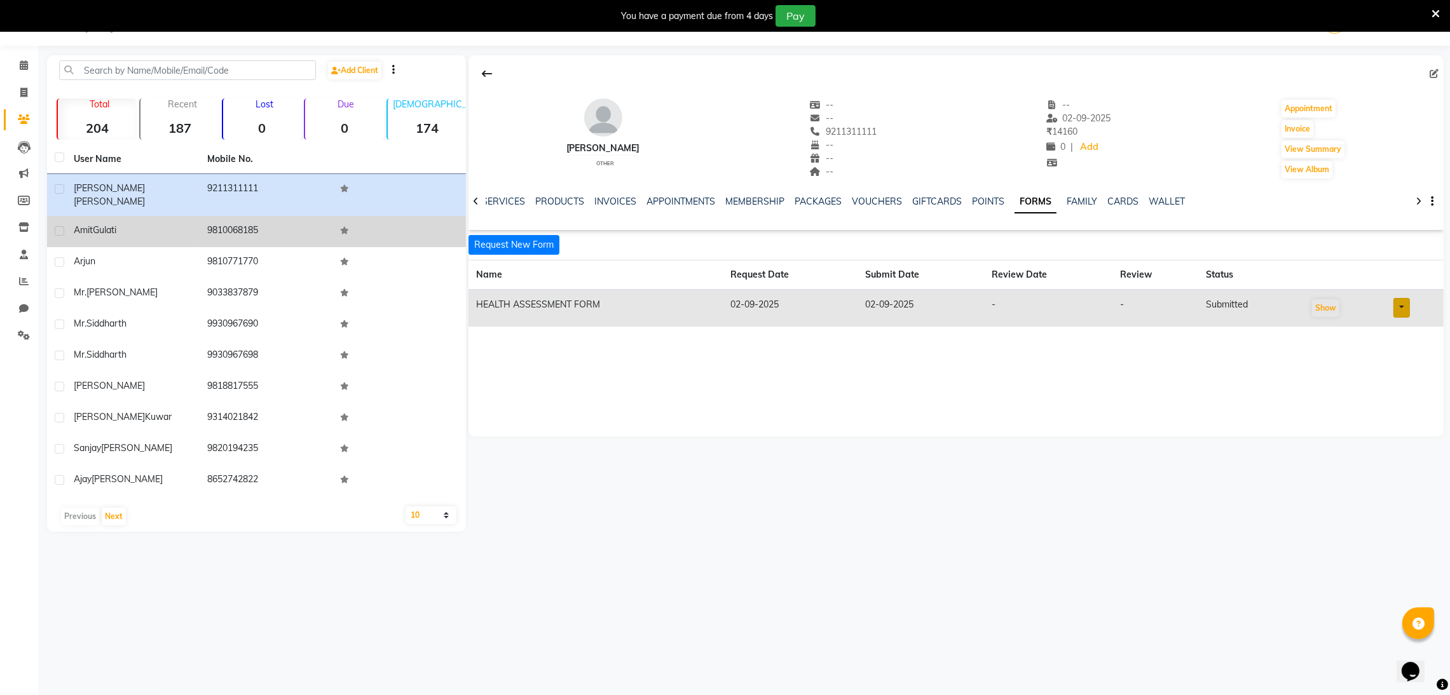
click at [307, 222] on td "9810068185" at bounding box center [266, 231] width 133 height 31
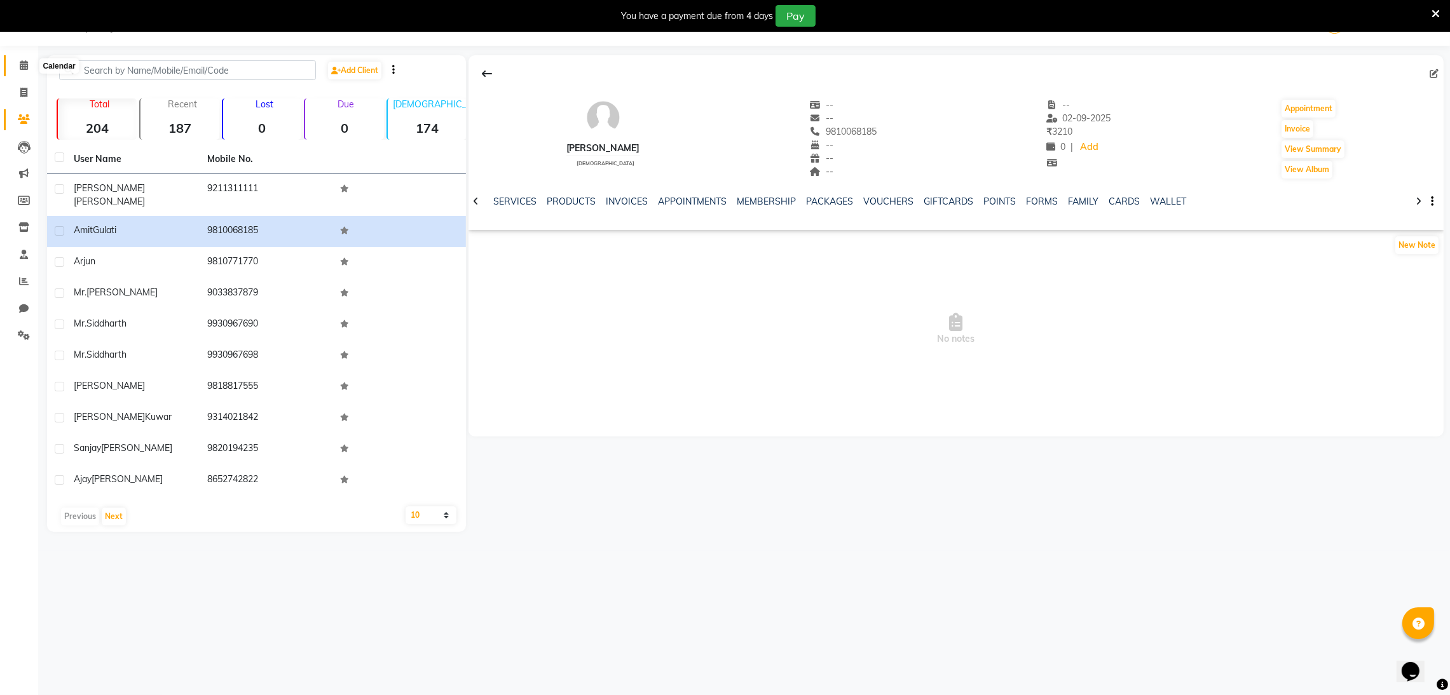
click at [13, 67] on span at bounding box center [24, 65] width 22 height 15
